Goal: Use online tool/utility: Utilize a website feature to perform a specific function

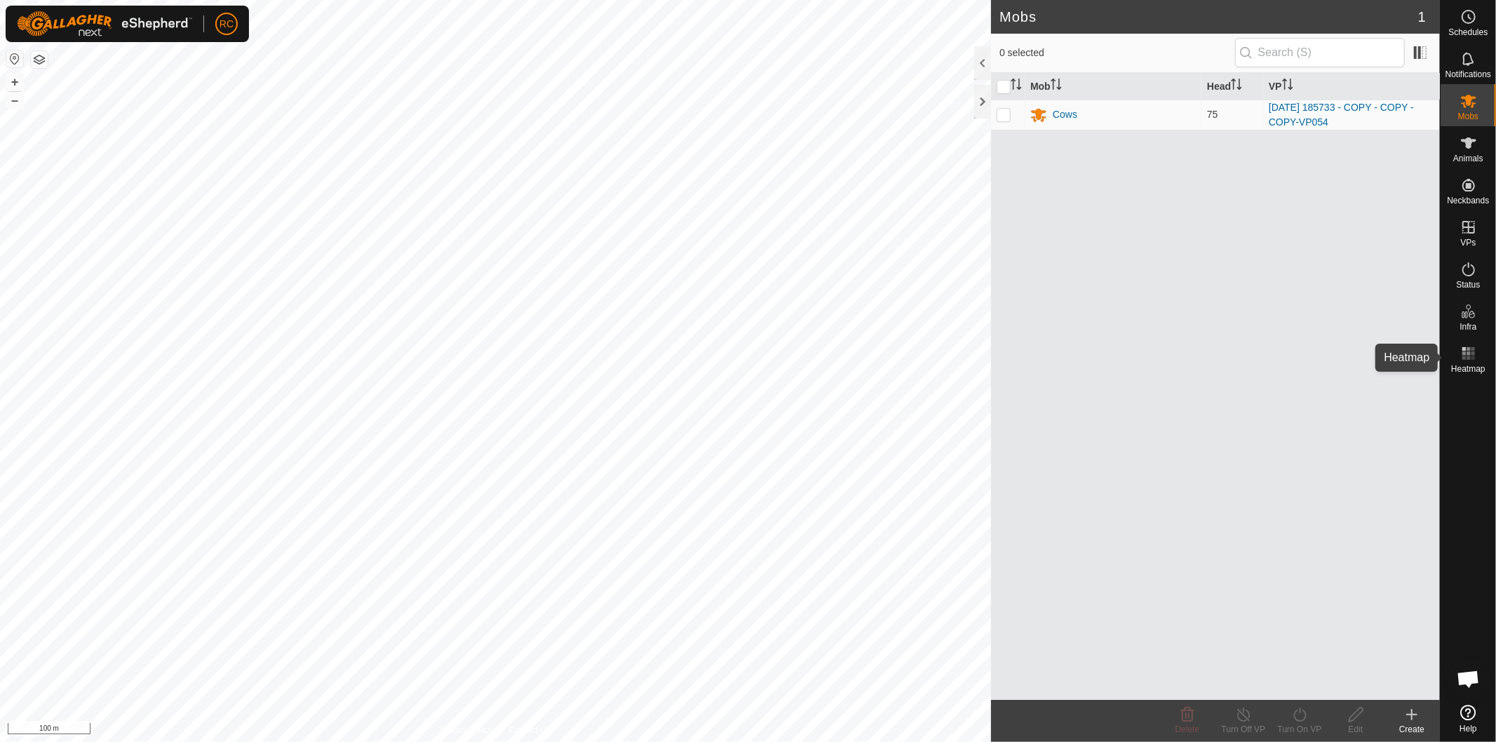
click at [1457, 356] on es-heatmap-svg-icon at bounding box center [1468, 353] width 25 height 22
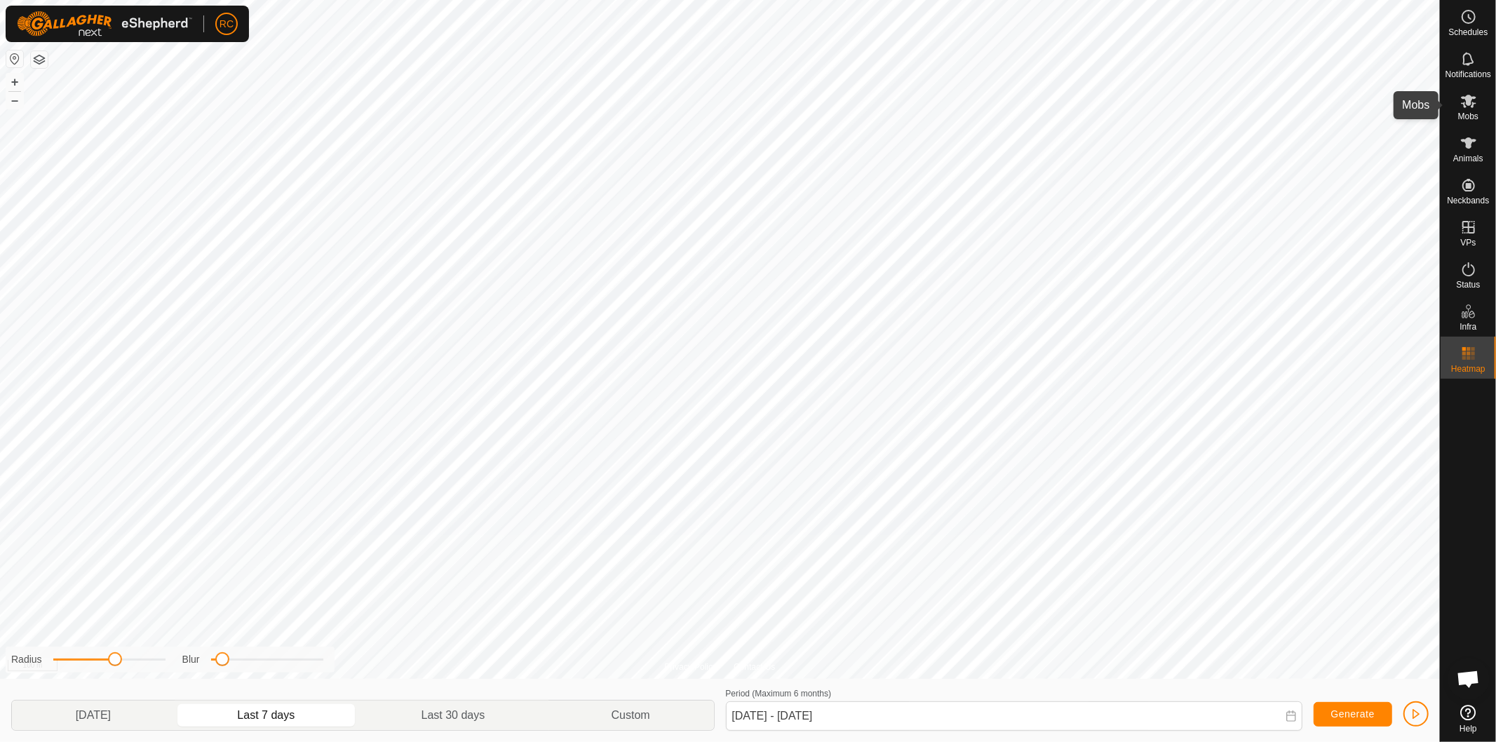
click at [1478, 104] on es-mob-svg-icon at bounding box center [1468, 101] width 25 height 22
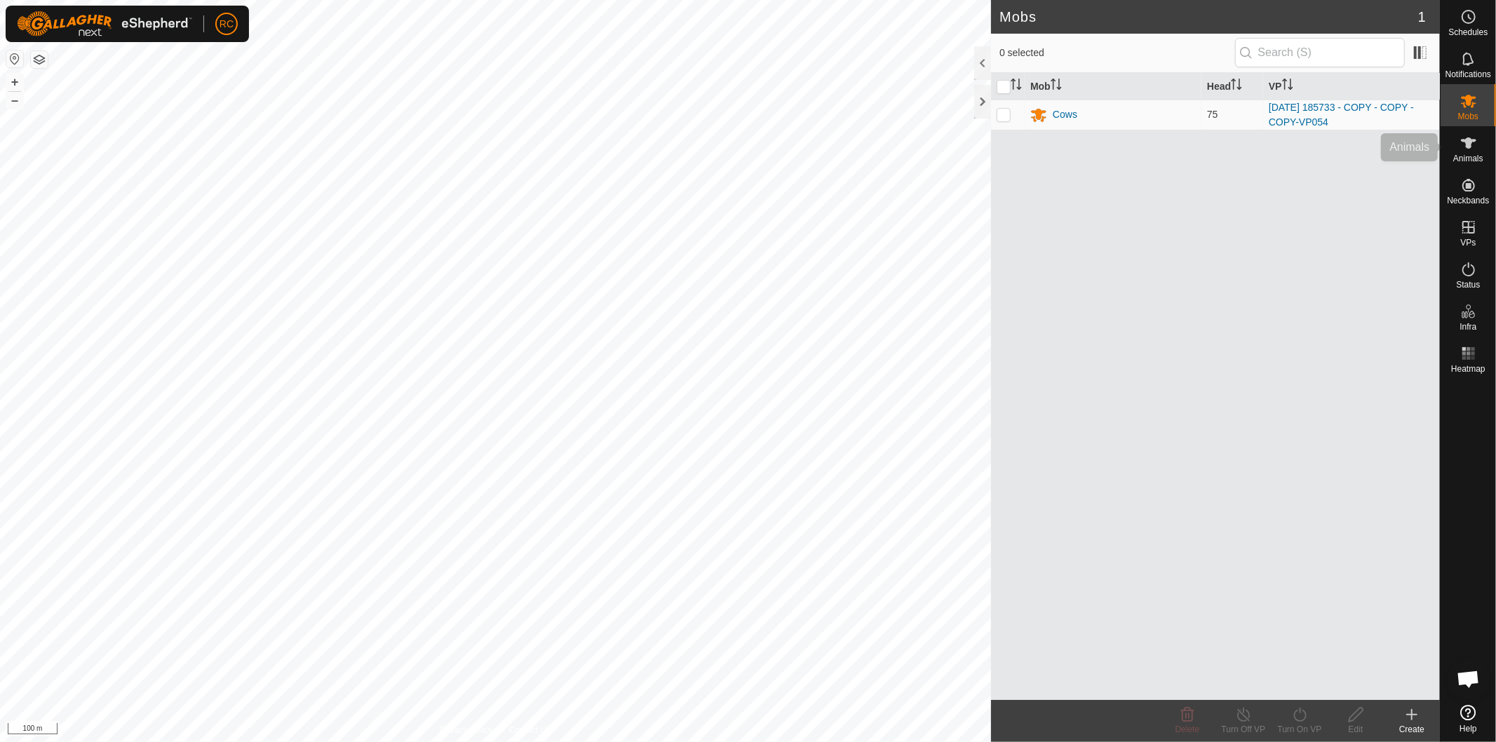
click at [1474, 151] on icon at bounding box center [1468, 143] width 17 height 17
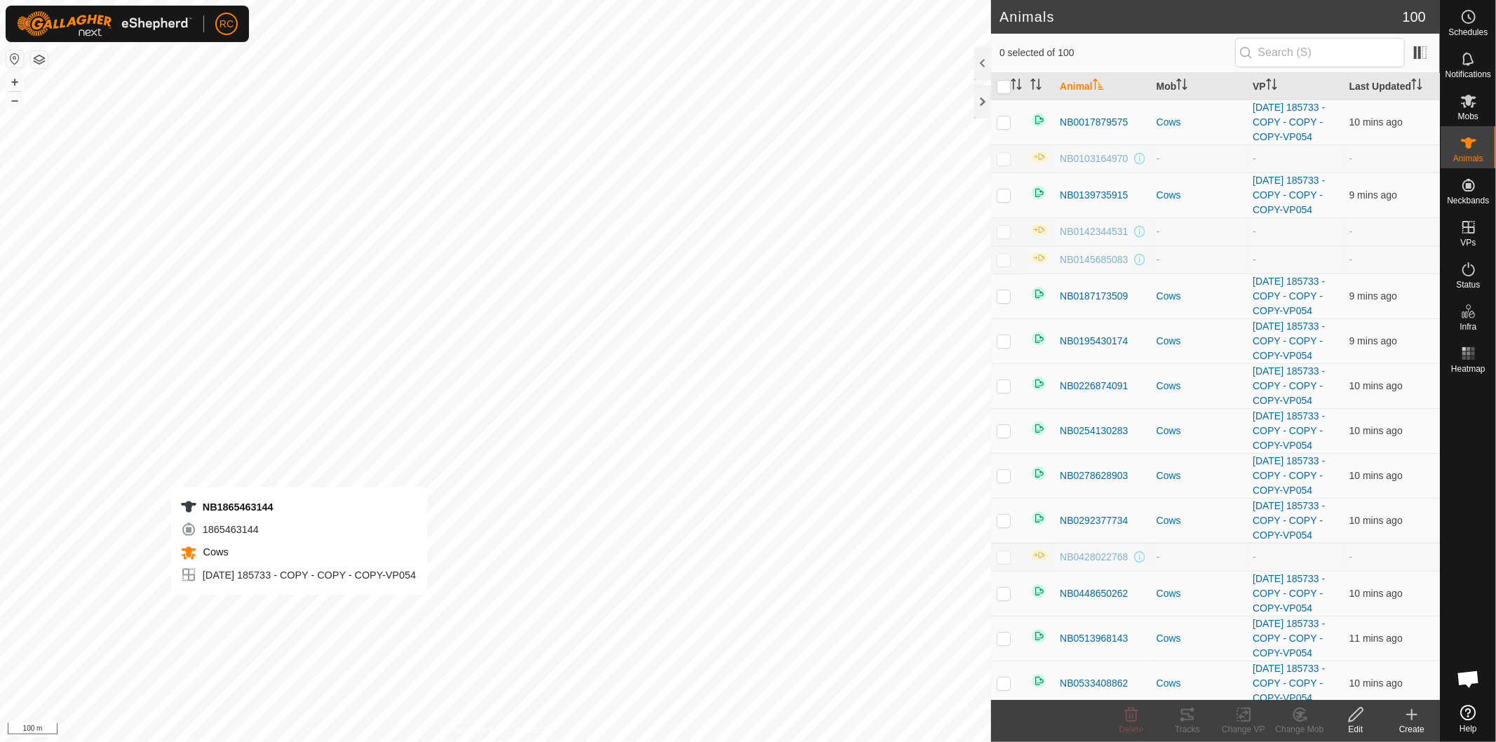
checkbox input "true"
click at [1189, 717] on icon at bounding box center [1187, 714] width 13 height 11
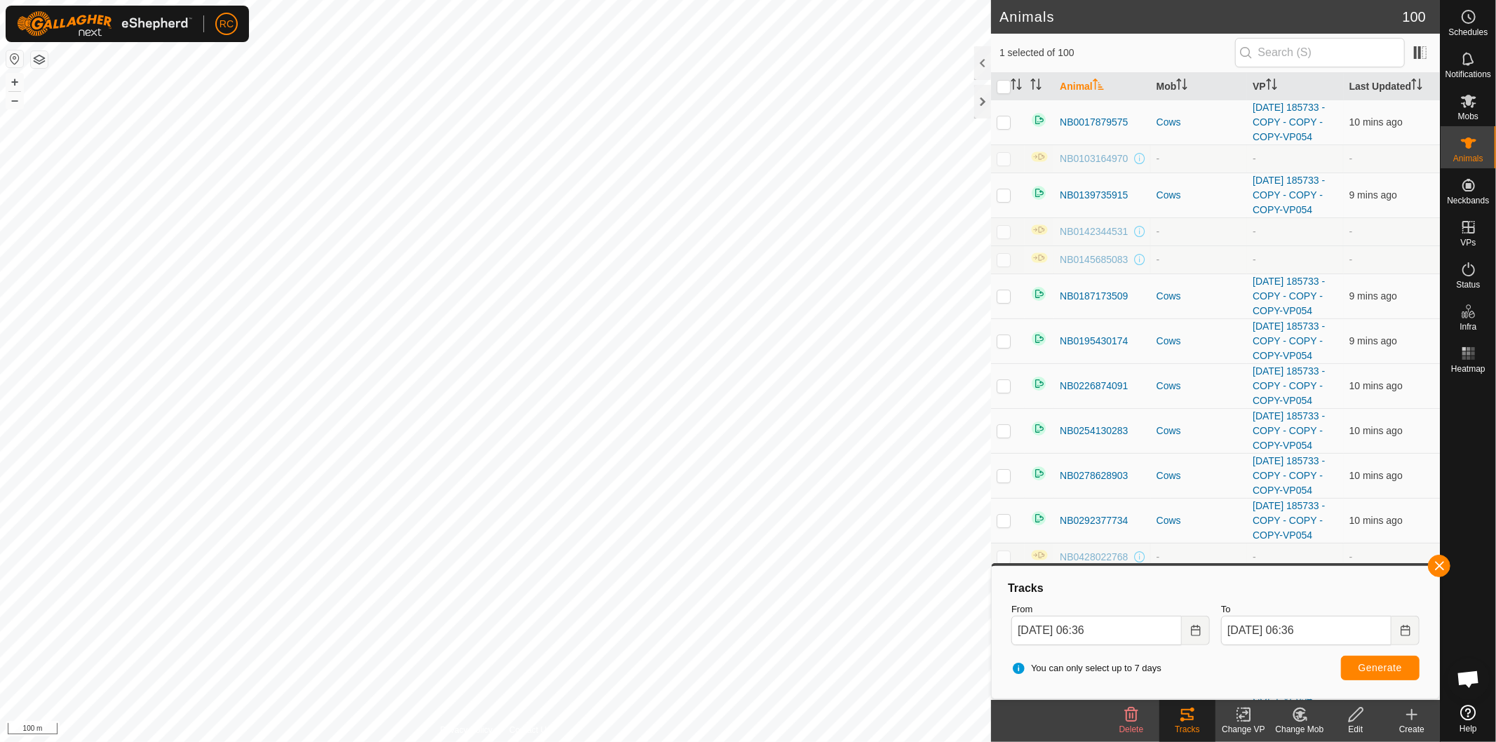
checkbox input "true"
checkbox input "false"
click at [1352, 670] on button "Generate" at bounding box center [1380, 668] width 79 height 25
checkbox input "false"
click at [1400, 664] on span "Generate" at bounding box center [1379, 667] width 43 height 11
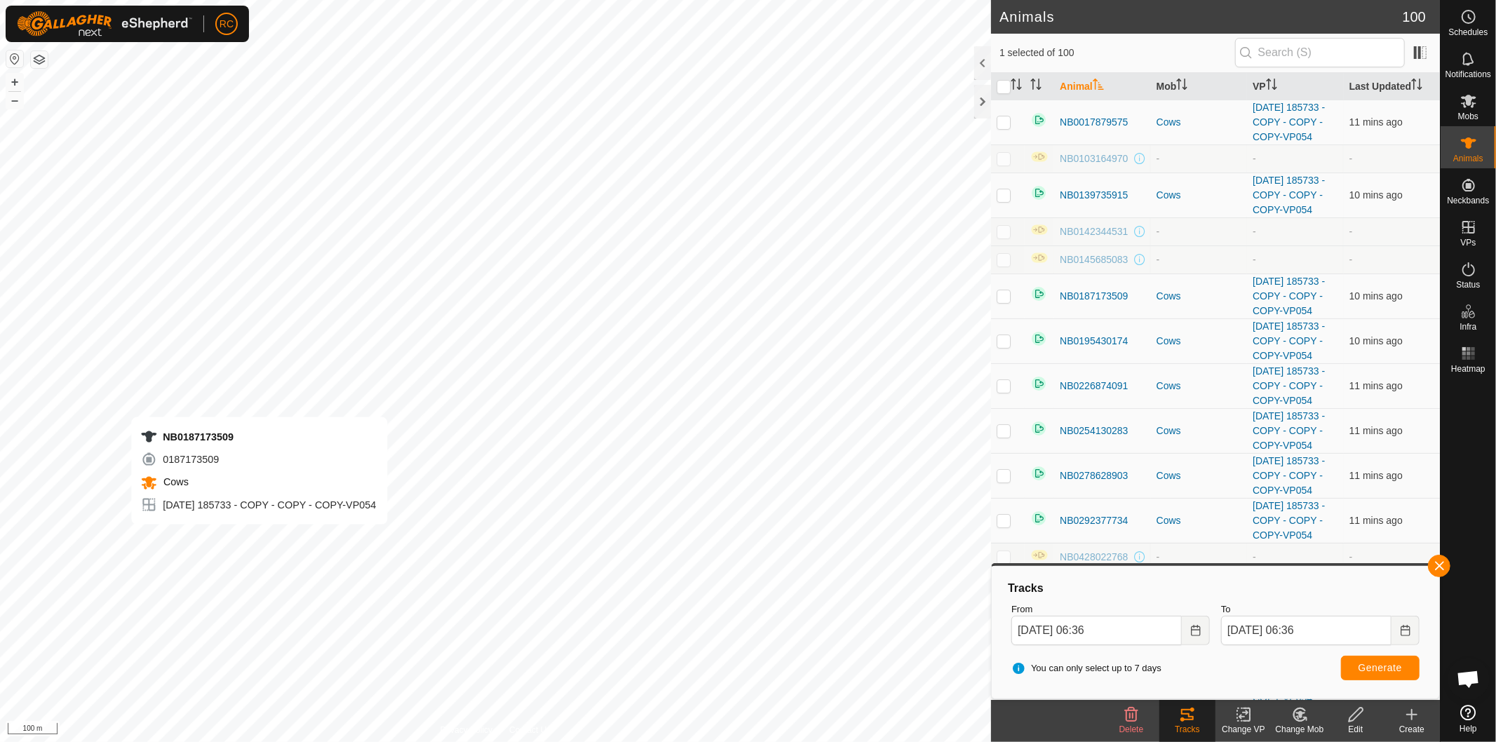
checkbox input "false"
checkbox input "true"
click at [1387, 667] on span "Generate" at bounding box center [1379, 667] width 43 height 11
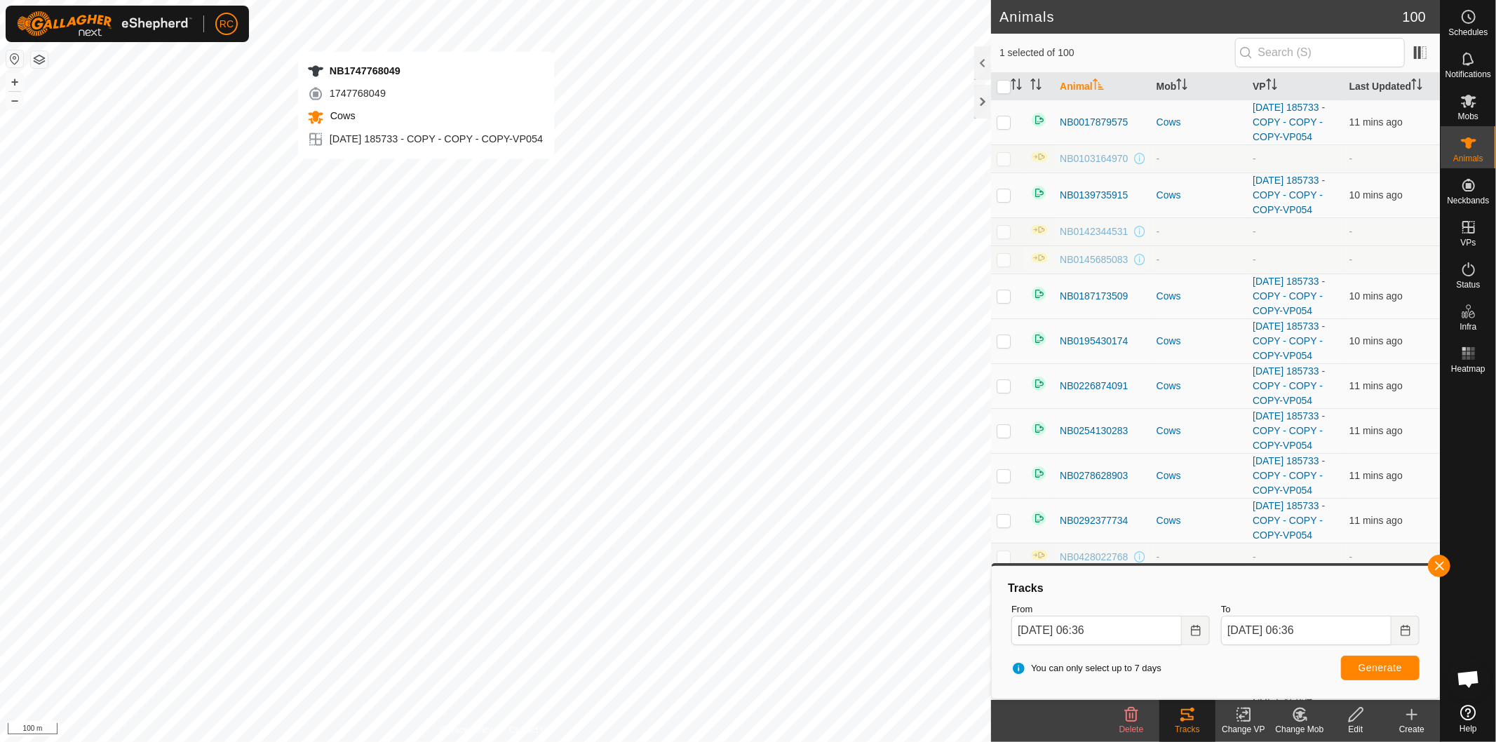
checkbox input "true"
checkbox input "false"
click at [1358, 666] on span "Generate" at bounding box center [1379, 667] width 43 height 11
checkbox input "false"
click at [1356, 667] on button "Generate" at bounding box center [1380, 668] width 79 height 25
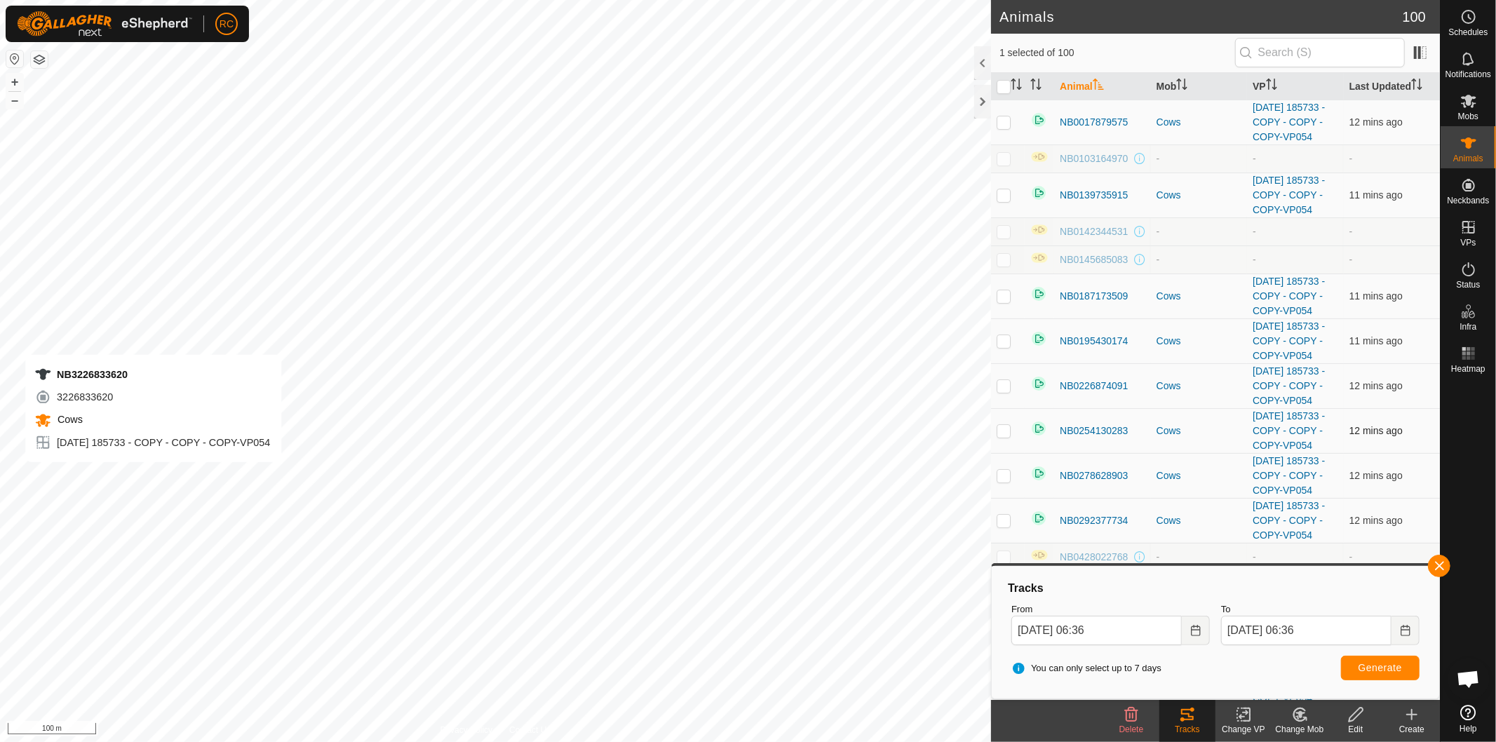
checkbox input "false"
click at [1390, 667] on span "Generate" at bounding box center [1379, 667] width 43 height 11
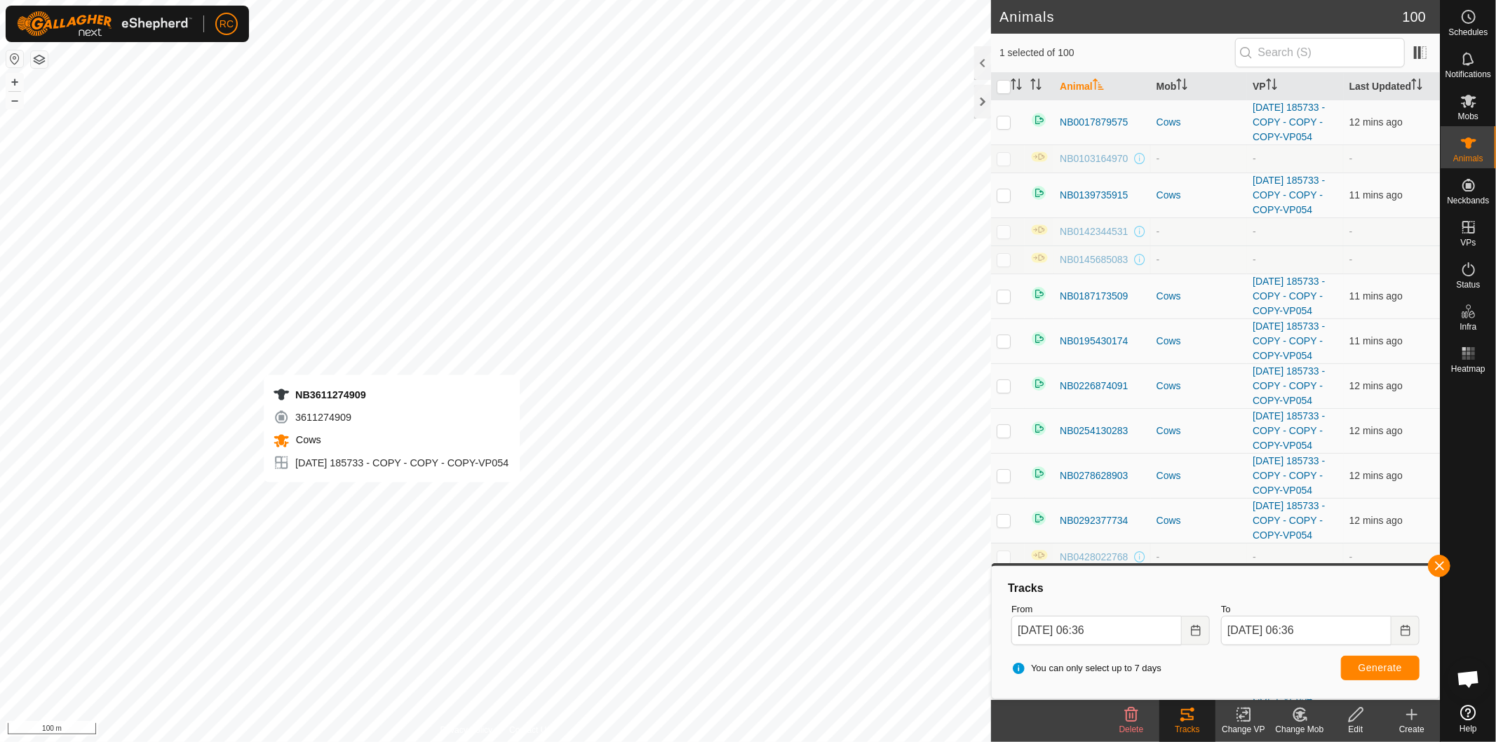
checkbox input "false"
checkbox input "true"
click at [1357, 670] on button "Generate" at bounding box center [1380, 668] width 79 height 25
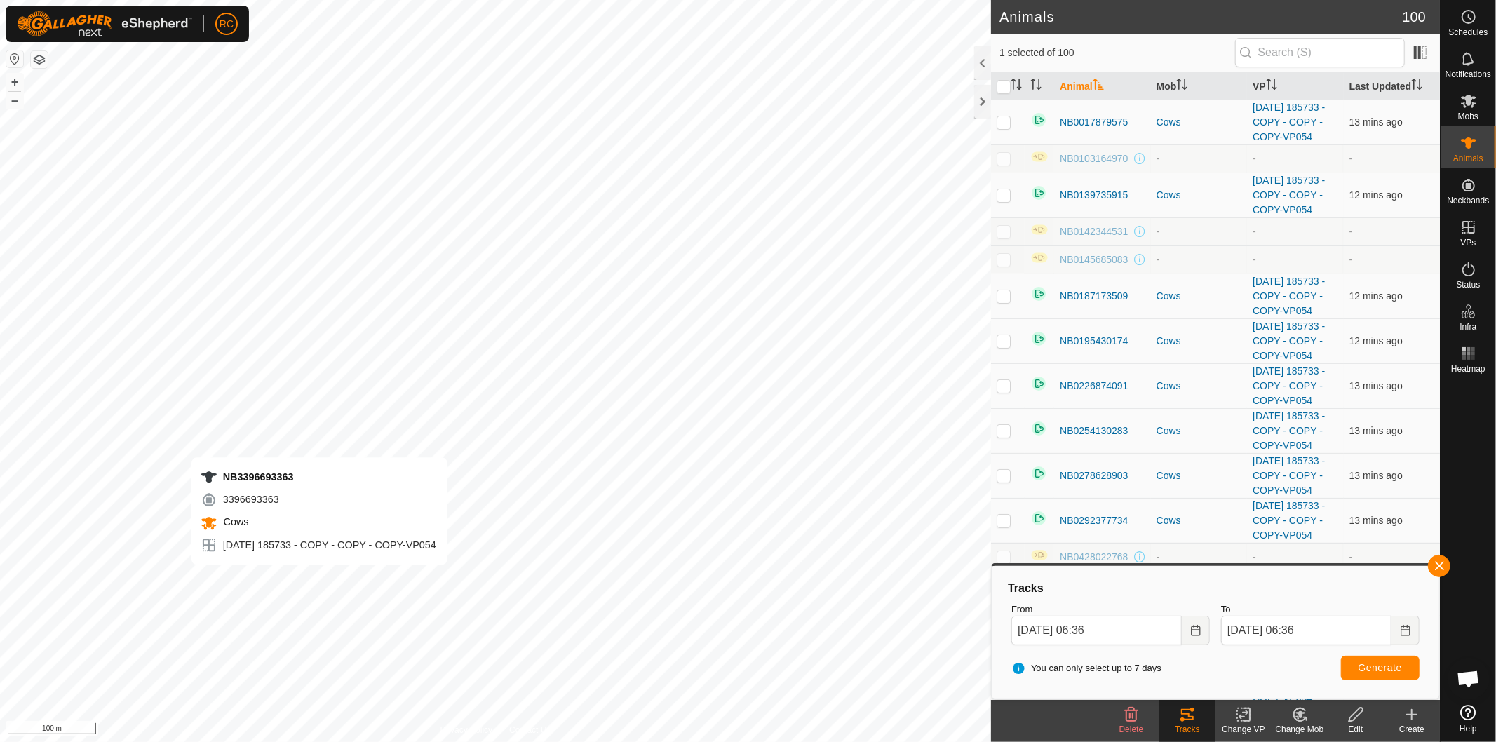
checkbox input "true"
checkbox input "false"
click at [1373, 664] on span "Generate" at bounding box center [1379, 667] width 43 height 11
click at [1469, 107] on icon at bounding box center [1468, 101] width 17 height 17
